Goal: Task Accomplishment & Management: Manage account settings

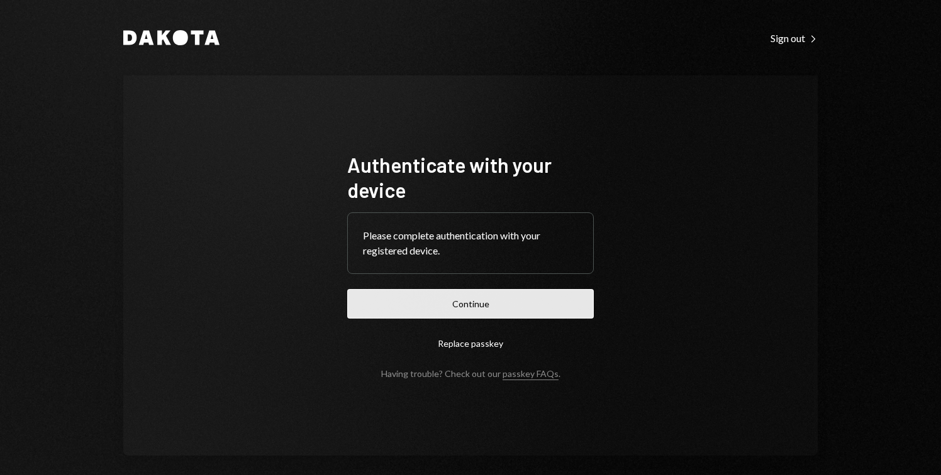
click at [493, 299] on button "Continue" at bounding box center [470, 304] width 247 height 30
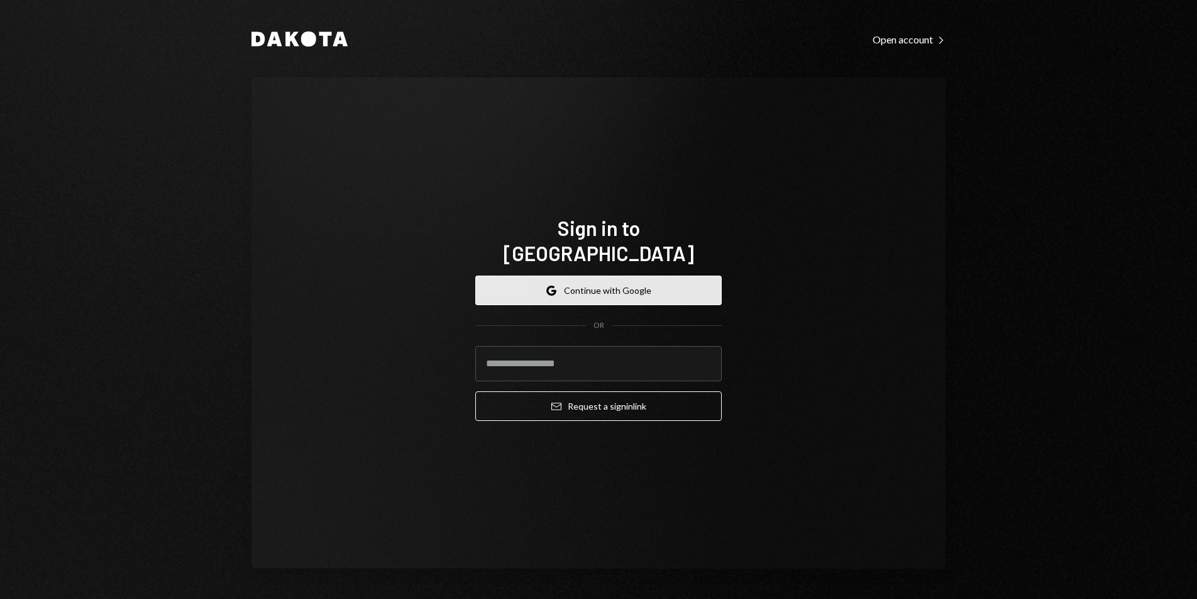
click at [650, 275] on button "Google Continue with Google" at bounding box center [598, 290] width 247 height 30
